Goal: Task Accomplishment & Management: Use online tool/utility

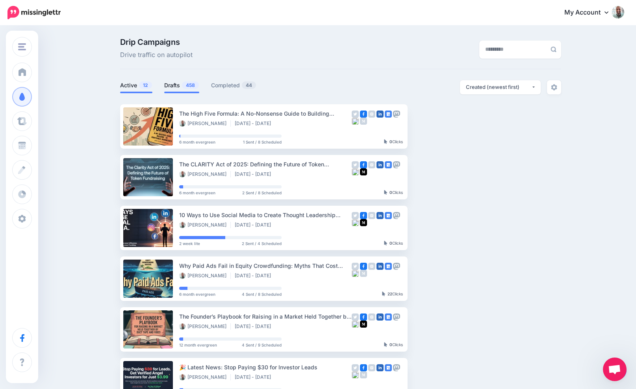
click at [169, 81] on link "Drafts 458" at bounding box center [181, 85] width 35 height 9
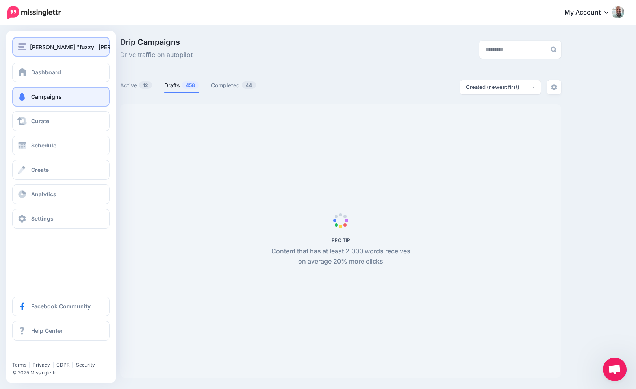
click at [28, 46] on div "[PERSON_NAME] "fuzzy" [PERSON_NAME]" at bounding box center [61, 47] width 86 height 9
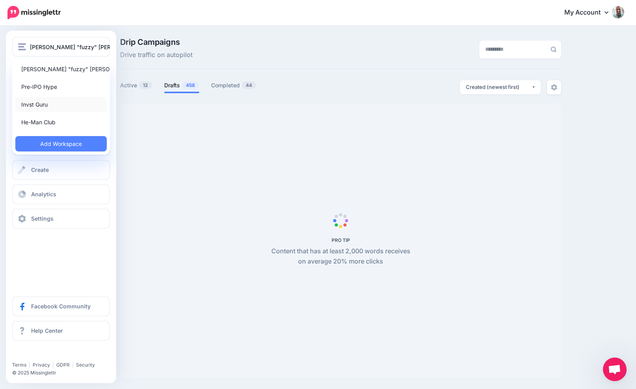
click at [37, 103] on link "Invst Guru" at bounding box center [60, 104] width 91 height 15
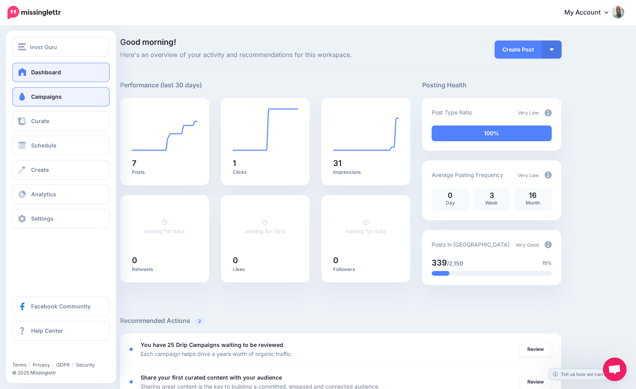
click at [26, 100] on span at bounding box center [22, 97] width 10 height 8
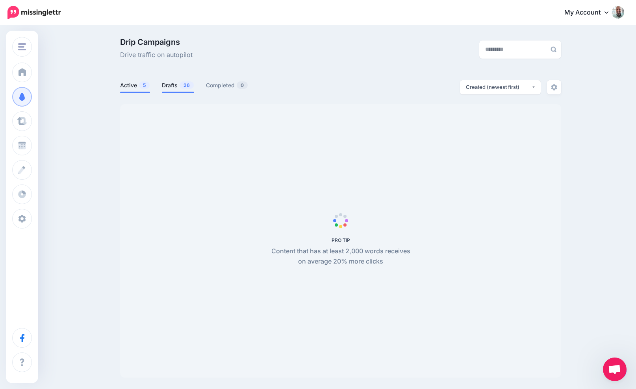
click at [178, 89] on link "Drafts 26" at bounding box center [178, 85] width 32 height 9
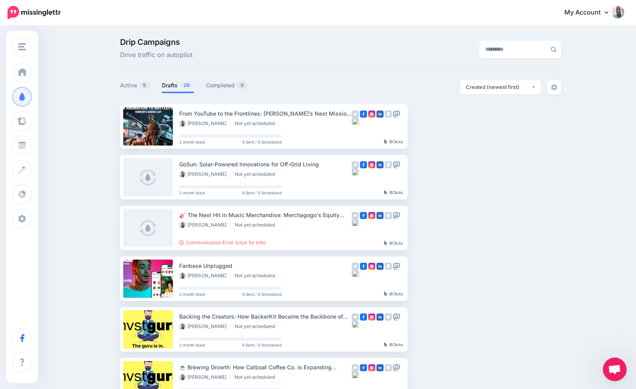
click at [168, 88] on link "Drafts 26" at bounding box center [178, 85] width 32 height 9
click at [443, 126] on link "Setup Campaign" at bounding box center [440, 126] width 54 height 14
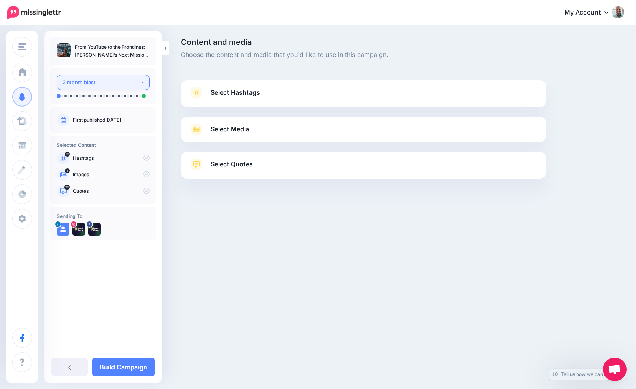
click at [116, 85] on div "2 month blast" at bounding box center [102, 82] width 78 height 9
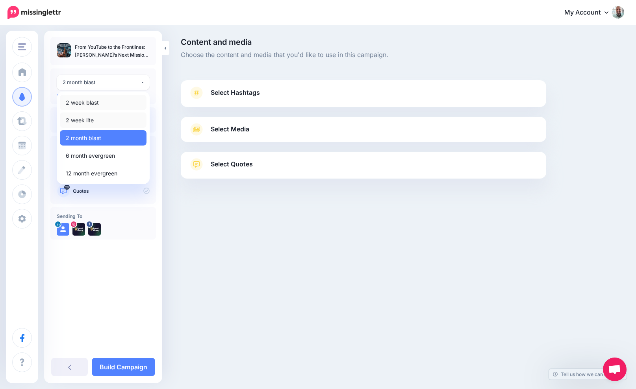
drag, startPoint x: 94, startPoint y: 116, endPoint x: 94, endPoint y: 105, distance: 11.4
click at [94, 105] on ul "2 week blast 2 week lite 2 month blast 6 month evergreen 12 month evergreen" at bounding box center [103, 138] width 87 height 86
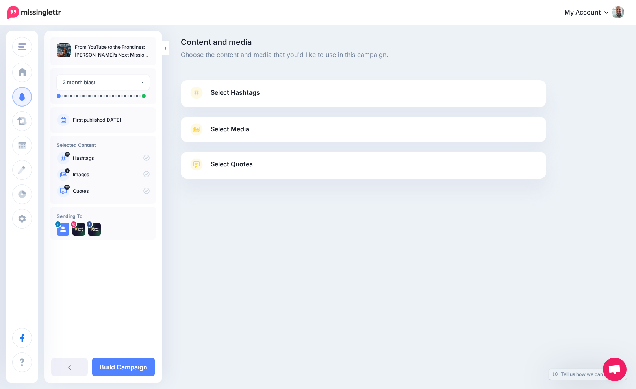
click at [241, 95] on span "Select Hashtags" at bounding box center [235, 92] width 49 height 11
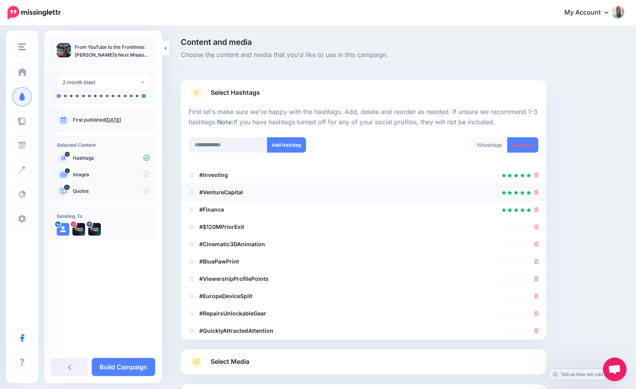
scroll to position [73, 0]
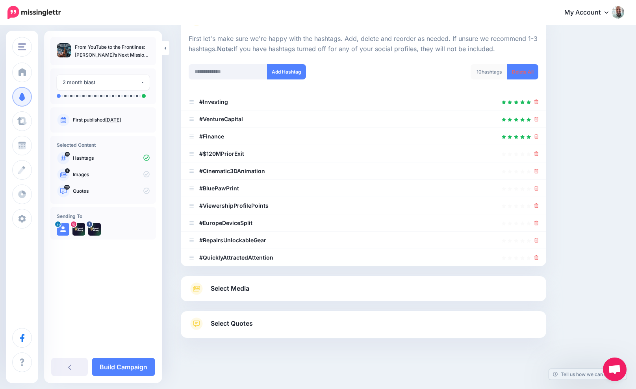
click at [262, 280] on div "Select Media Next, let's make sure we have the best media for this campaign. De…" at bounding box center [363, 288] width 365 height 25
click at [262, 282] on div "Select Media Next, let's make sure we have the best media for this campaign. De…" at bounding box center [363, 288] width 365 height 25
click at [536, 155] on icon at bounding box center [536, 154] width 4 height 5
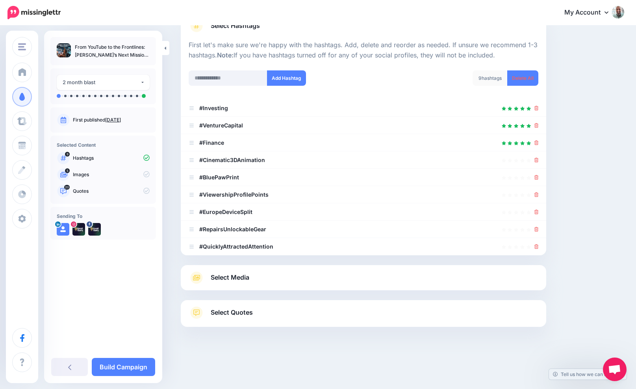
click at [536, 156] on div at bounding box center [536, 160] width 4 height 9
click at [536, 158] on icon at bounding box center [536, 160] width 4 height 5
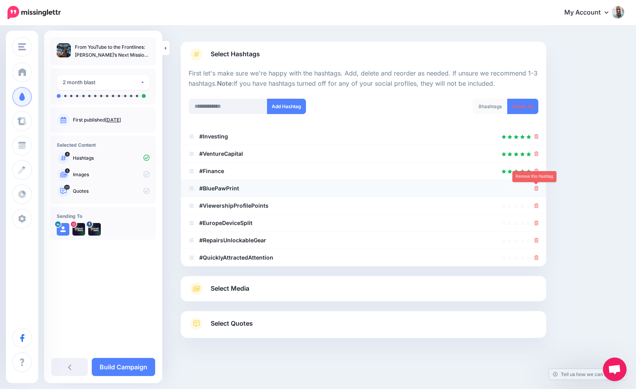
click at [536, 185] on link at bounding box center [536, 188] width 4 height 7
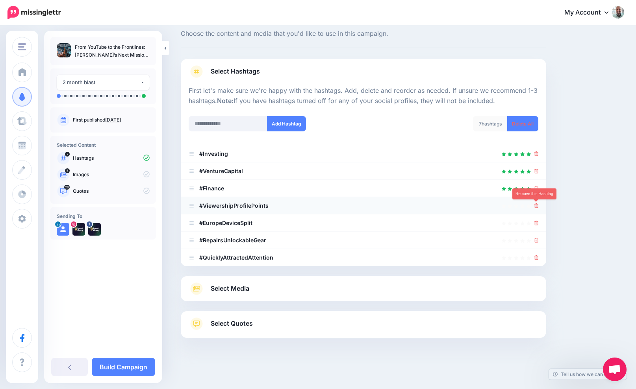
click at [536, 206] on icon at bounding box center [536, 206] width 4 height 5
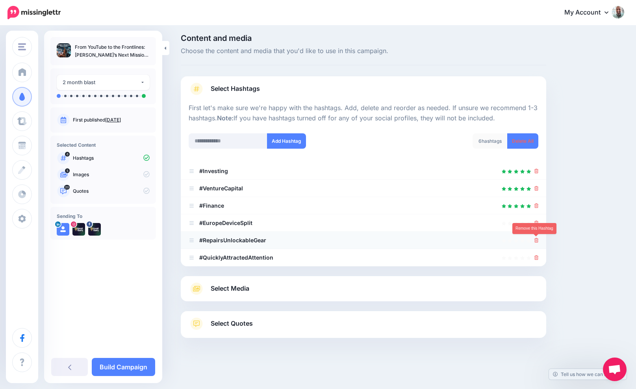
click at [538, 243] on icon at bounding box center [536, 240] width 4 height 5
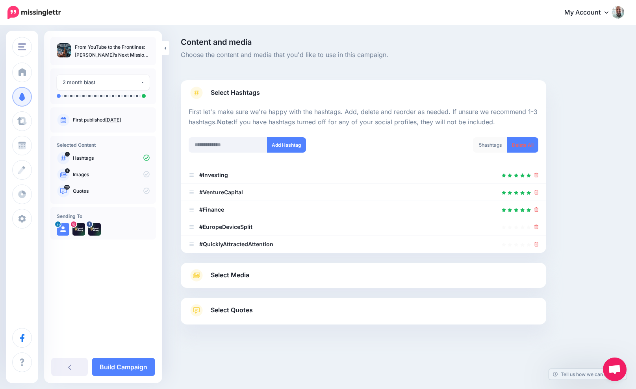
click at [536, 256] on div at bounding box center [363, 258] width 365 height 10
click at [535, 229] on icon at bounding box center [536, 227] width 4 height 5
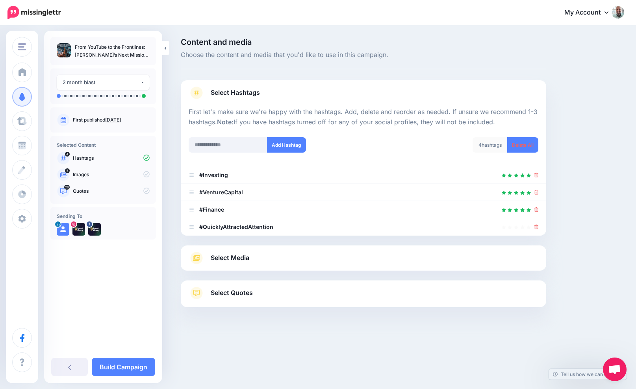
click at [338, 251] on div "Select Media Next, let's make sure we have the best media for this campaign. De…" at bounding box center [363, 258] width 365 height 25
click at [319, 254] on link "Select Media" at bounding box center [364, 258] width 350 height 13
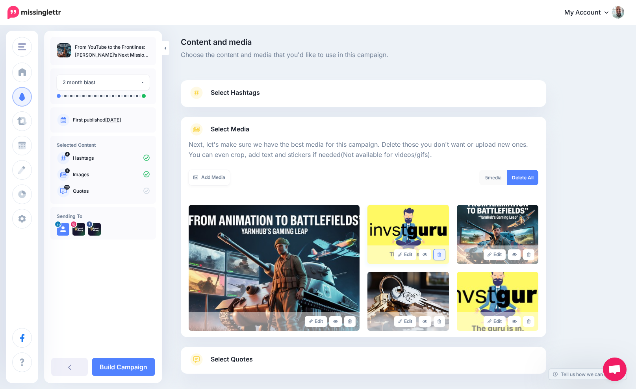
click at [439, 256] on icon at bounding box center [439, 255] width 4 height 4
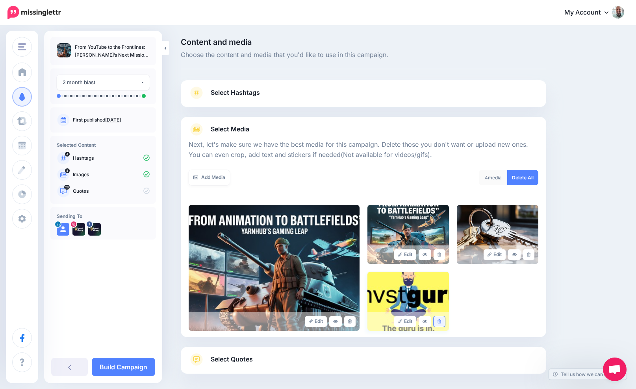
click at [439, 320] on icon at bounding box center [439, 322] width 4 height 4
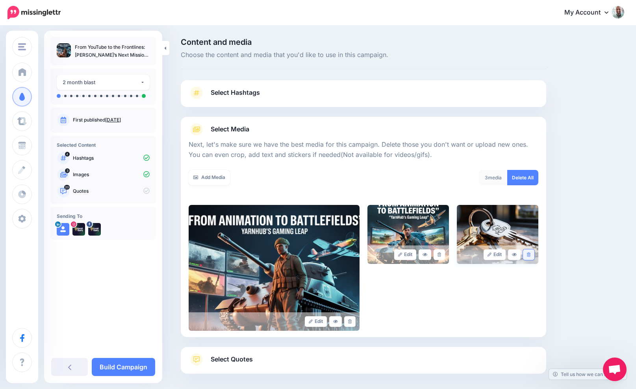
click at [528, 257] on link at bounding box center [528, 255] width 11 height 11
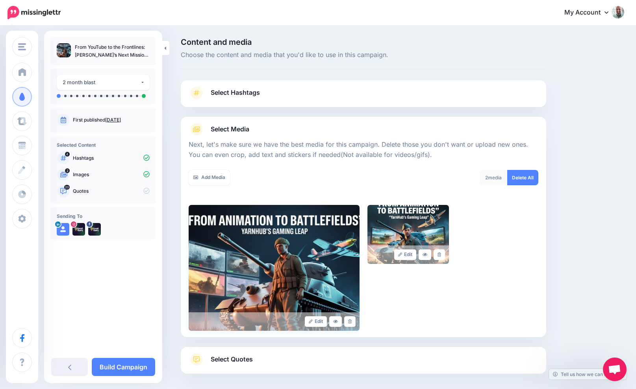
scroll to position [47, 0]
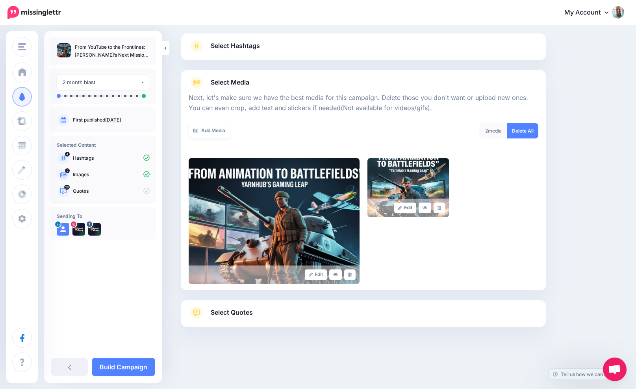
click at [228, 318] on link "Select Quotes" at bounding box center [364, 317] width 350 height 20
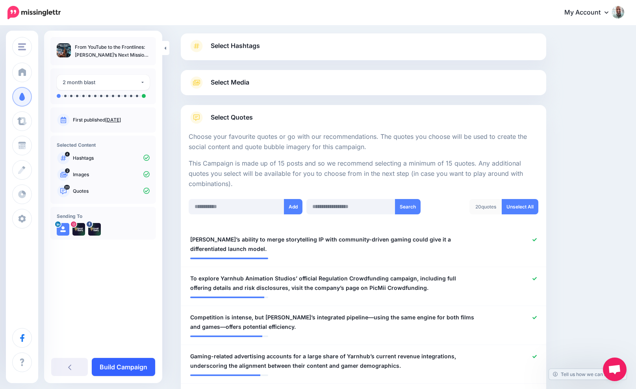
click at [122, 364] on link "Build Campaign" at bounding box center [123, 367] width 63 height 18
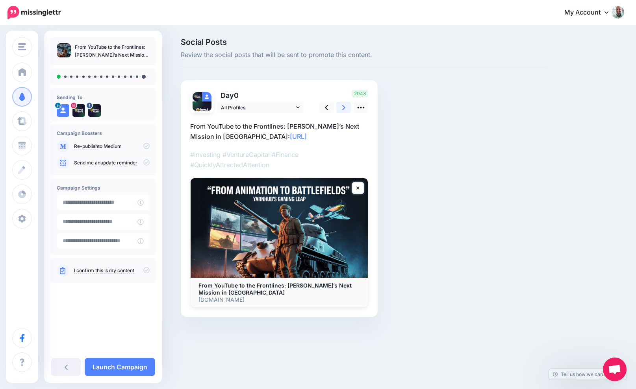
click at [345, 107] on link at bounding box center [343, 107] width 15 height 11
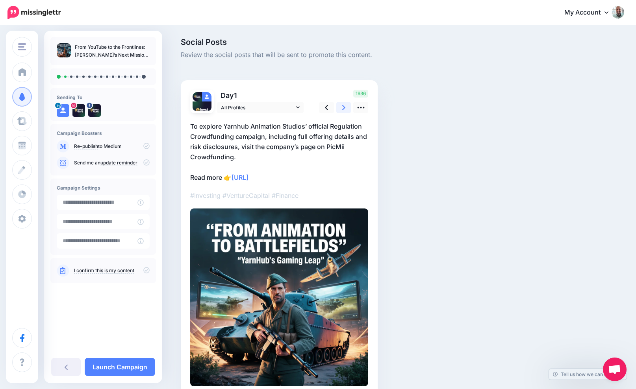
click at [343, 107] on icon at bounding box center [343, 107] width 3 height 5
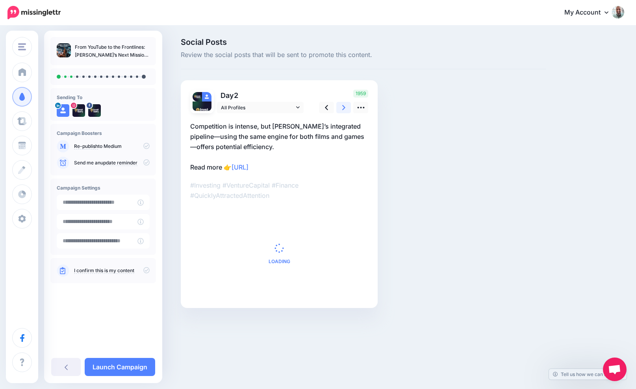
click at [343, 107] on icon at bounding box center [343, 107] width 3 height 5
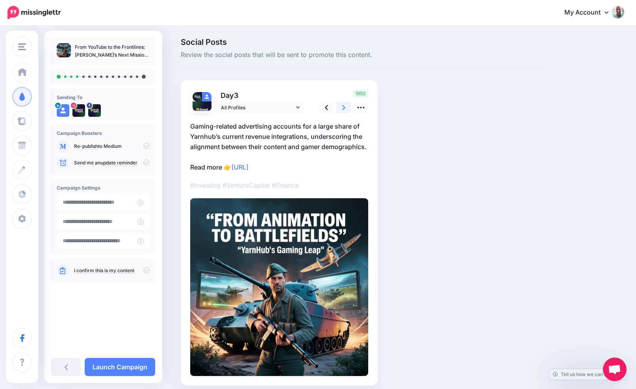
click at [343, 107] on icon at bounding box center [343, 107] width 3 height 5
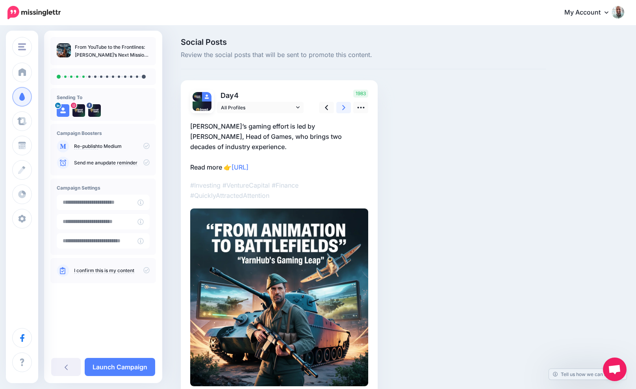
click at [343, 107] on icon at bounding box center [343, 107] width 3 height 5
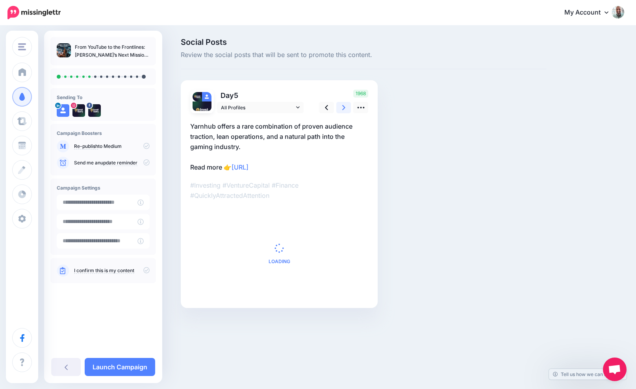
click at [343, 107] on icon at bounding box center [343, 107] width 3 height 5
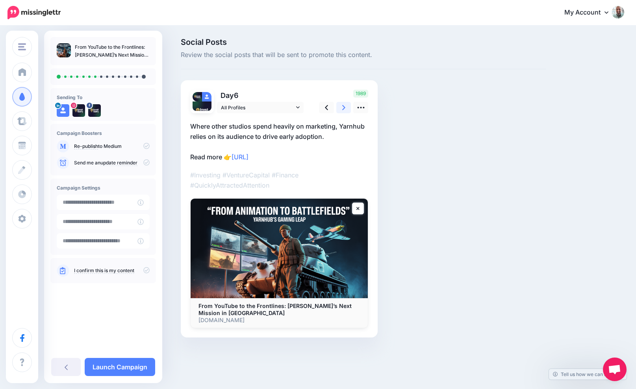
click at [343, 107] on icon at bounding box center [343, 107] width 3 height 5
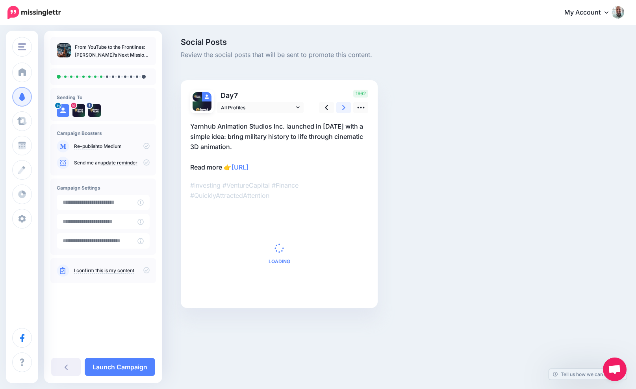
click at [343, 107] on icon at bounding box center [343, 107] width 3 height 5
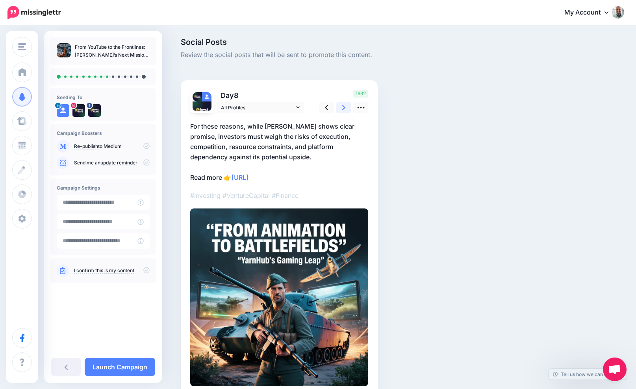
click at [343, 107] on icon at bounding box center [343, 107] width 3 height 5
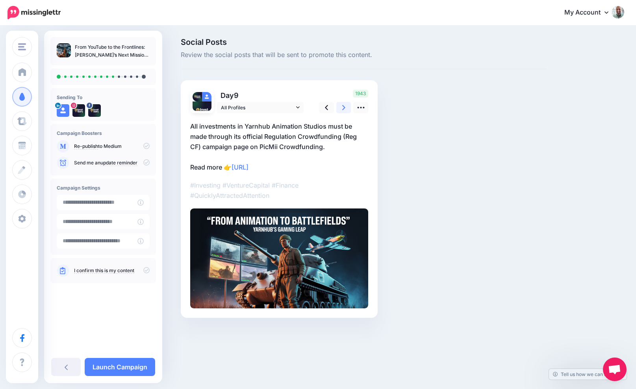
click at [343, 107] on icon at bounding box center [343, 107] width 3 height 5
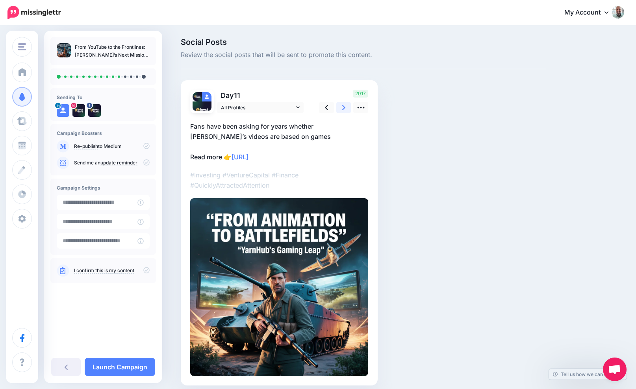
click at [343, 107] on icon at bounding box center [343, 107] width 3 height 5
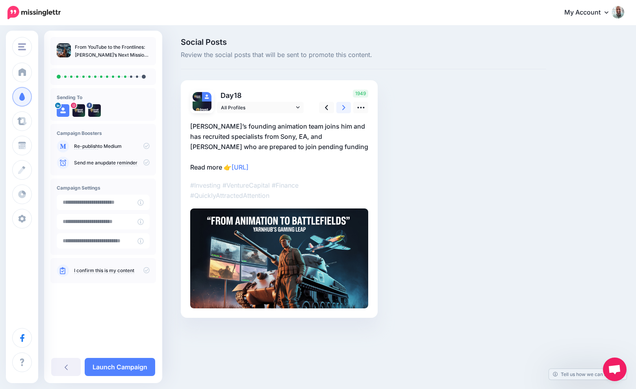
click at [343, 107] on icon at bounding box center [343, 107] width 3 height 5
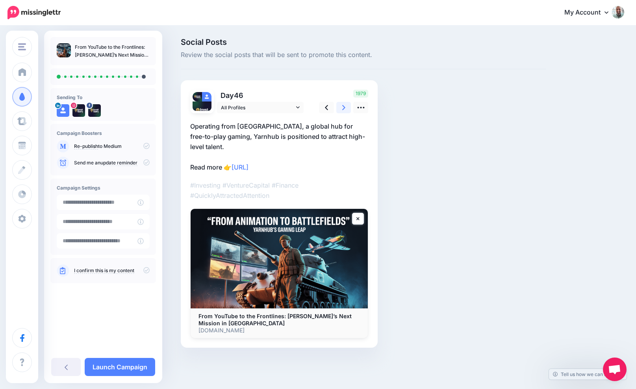
click at [343, 107] on icon at bounding box center [343, 107] width 3 height 5
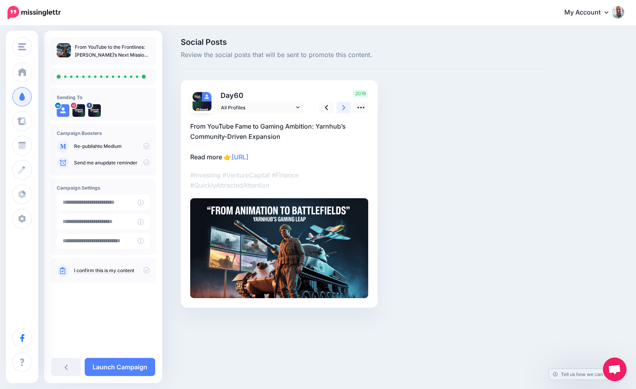
click at [343, 107] on icon at bounding box center [343, 107] width 3 height 5
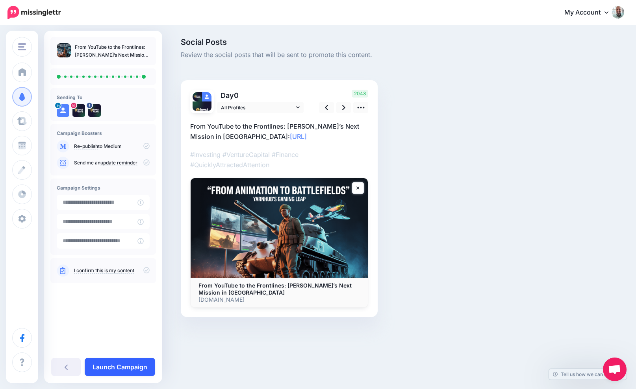
click at [107, 361] on link "Launch Campaign" at bounding box center [120, 367] width 70 height 18
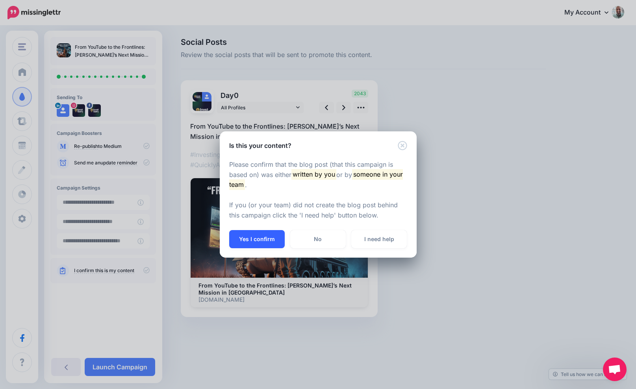
click at [261, 243] on button "Yes I confirm" at bounding box center [257, 239] width 56 height 18
